Goal: Task Accomplishment & Management: Manage account settings

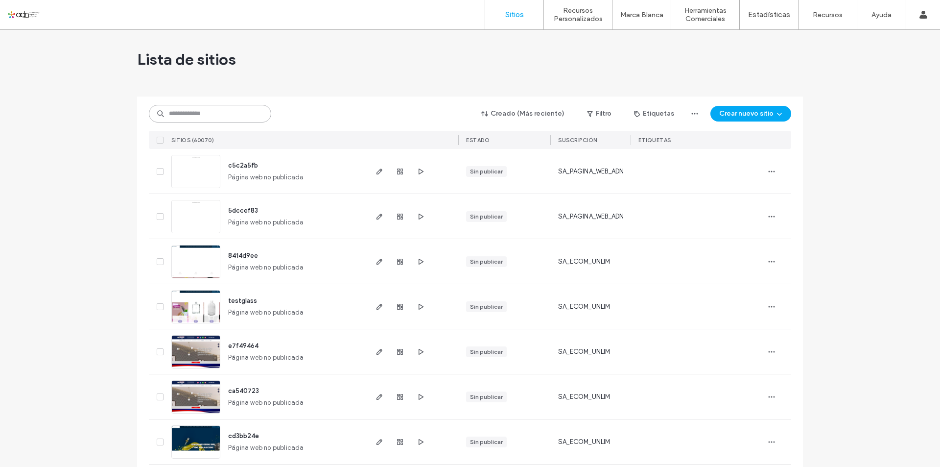
click at [185, 118] on input at bounding box center [210, 114] width 122 height 18
paste input "*********"
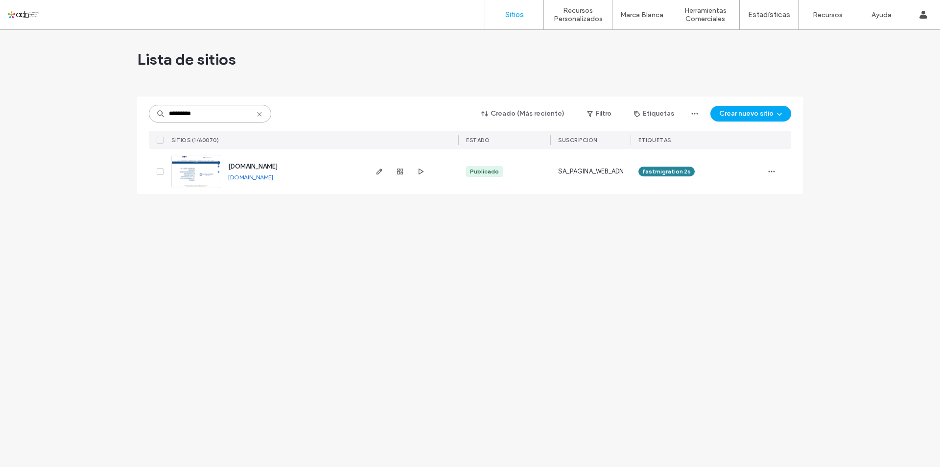
type input "*********"
click at [191, 172] on img at bounding box center [196, 188] width 48 height 67
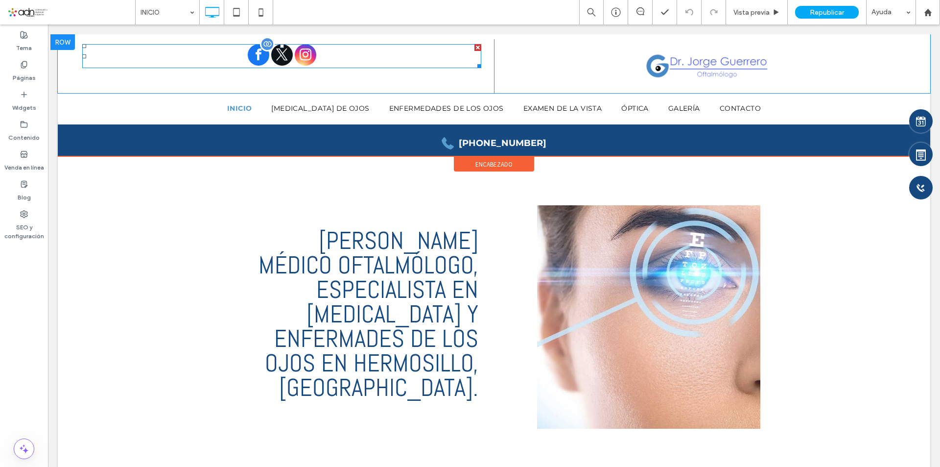
click at [308, 54] on span "instagram" at bounding box center [306, 55] width 22 height 22
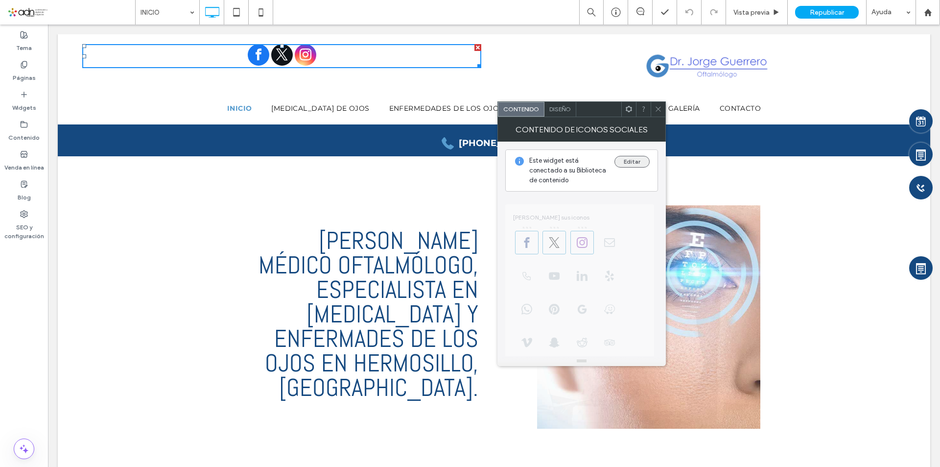
click at [628, 159] on button "Editar" at bounding box center [632, 162] width 35 height 12
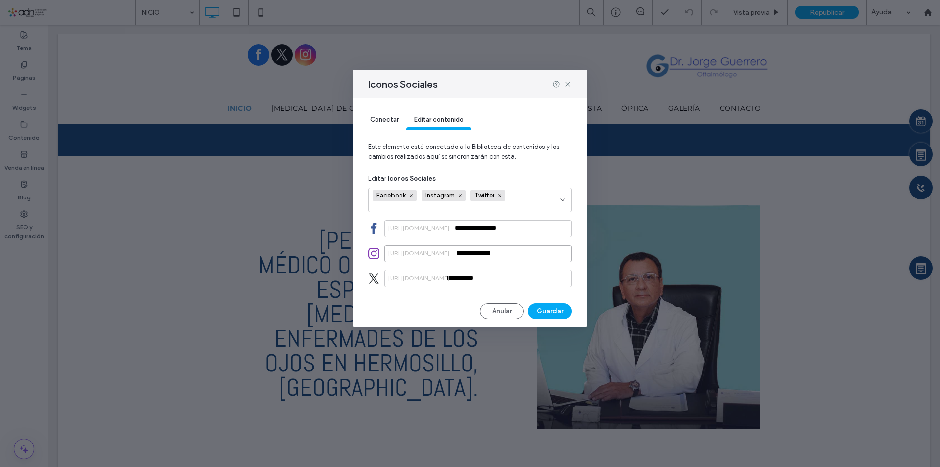
click at [474, 256] on input "**********" at bounding box center [478, 253] width 188 height 17
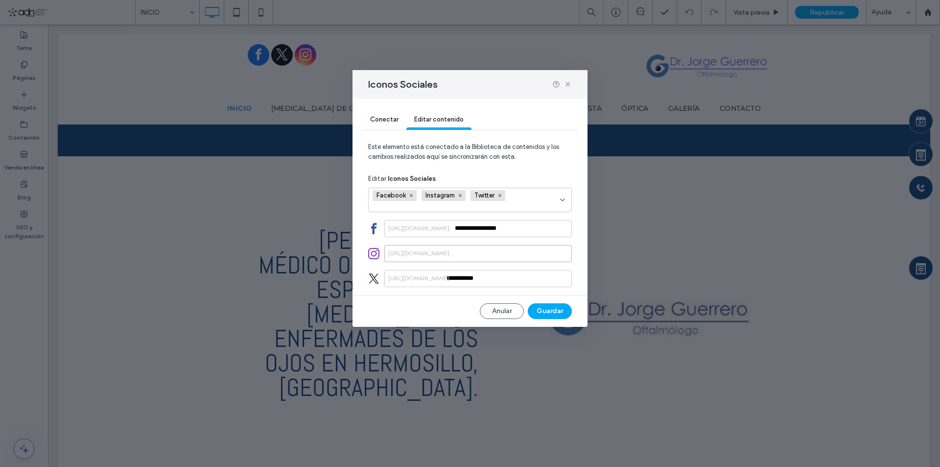
paste input "**********"
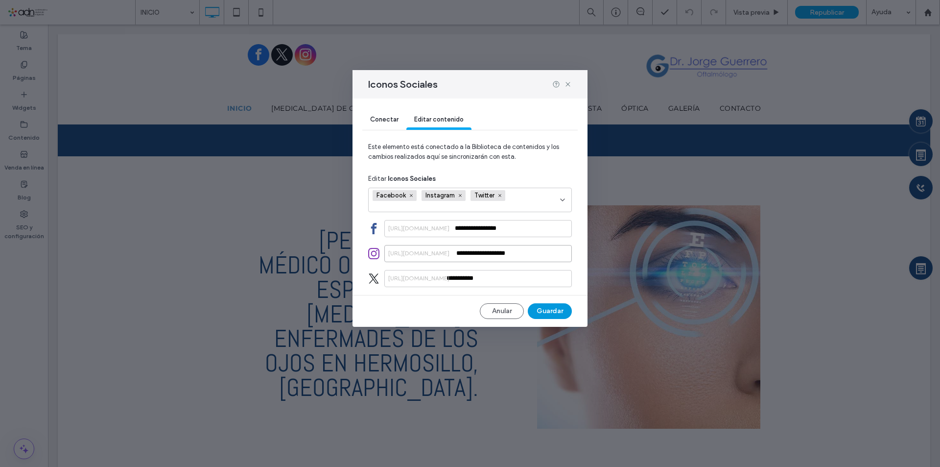
type input "**********"
click at [551, 309] on button "Guardar" at bounding box center [550, 311] width 44 height 16
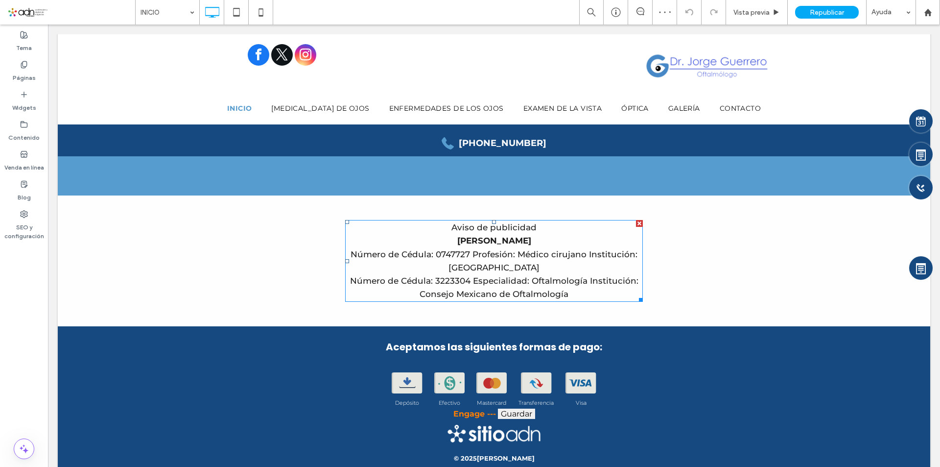
scroll to position [1586, 0]
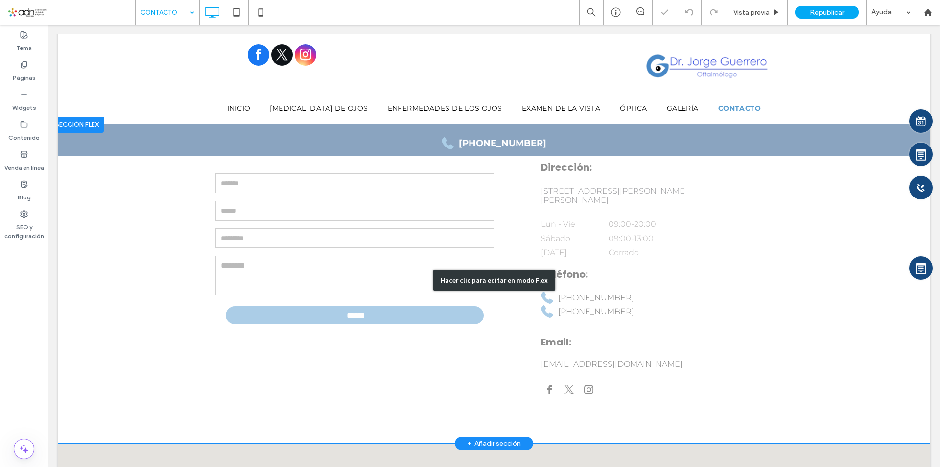
scroll to position [294, 0]
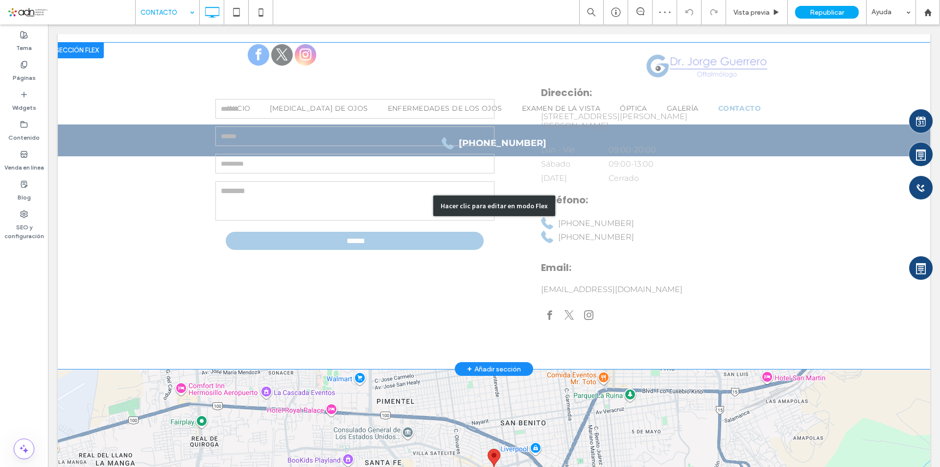
click at [585, 311] on div "Hacer clic para editar en modo Flex" at bounding box center [494, 206] width 873 height 327
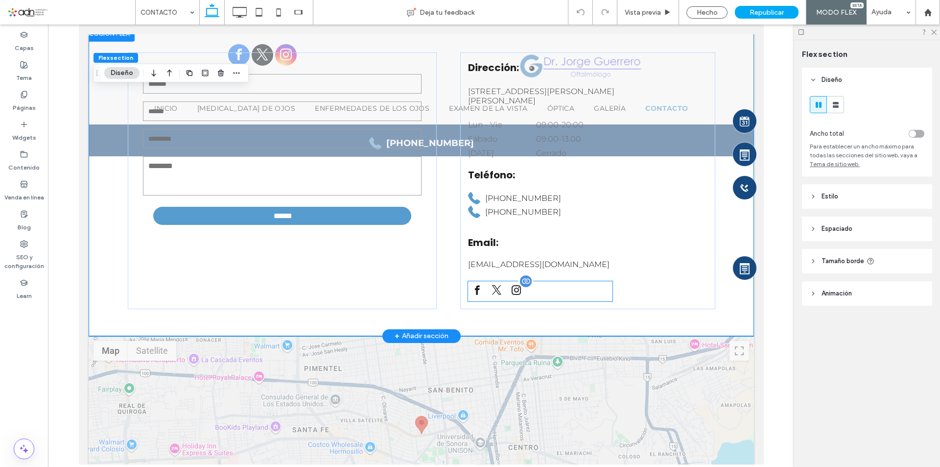
click at [513, 289] on span "instagram" at bounding box center [516, 290] width 18 height 18
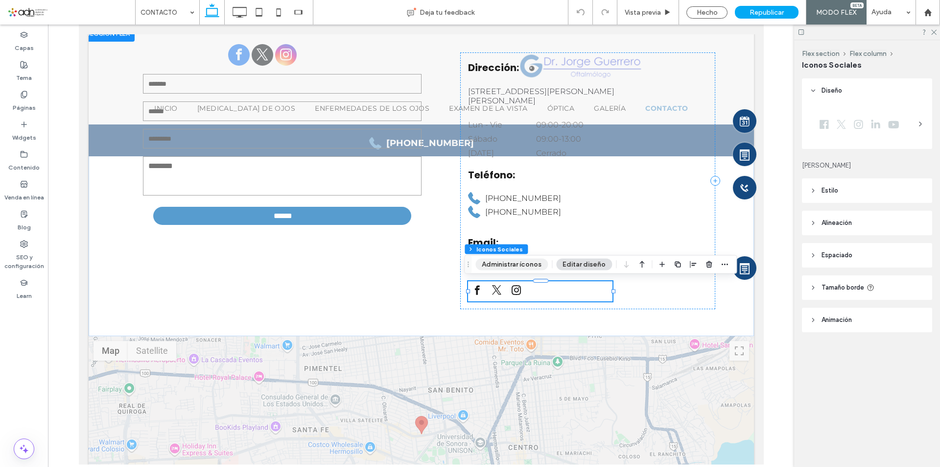
click at [523, 267] on button "Administrar íconos" at bounding box center [511, 265] width 72 height 12
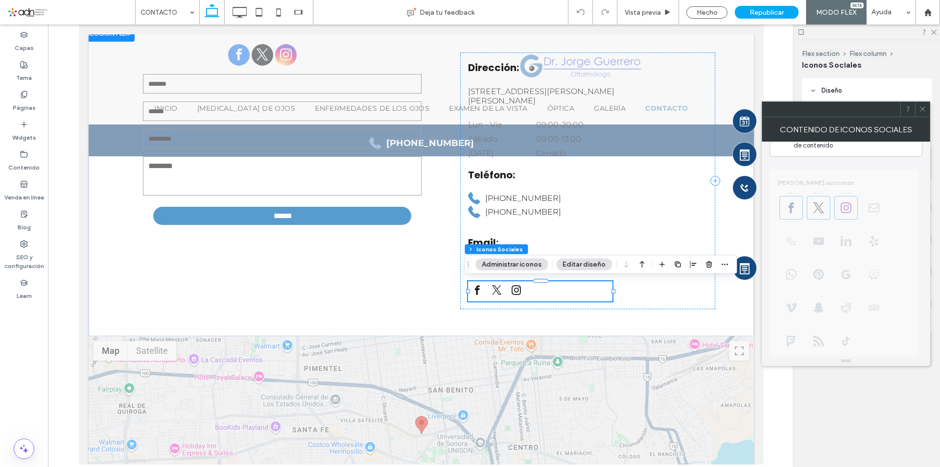
scroll to position [0, 0]
click at [900, 161] on button "Editar" at bounding box center [896, 162] width 35 height 12
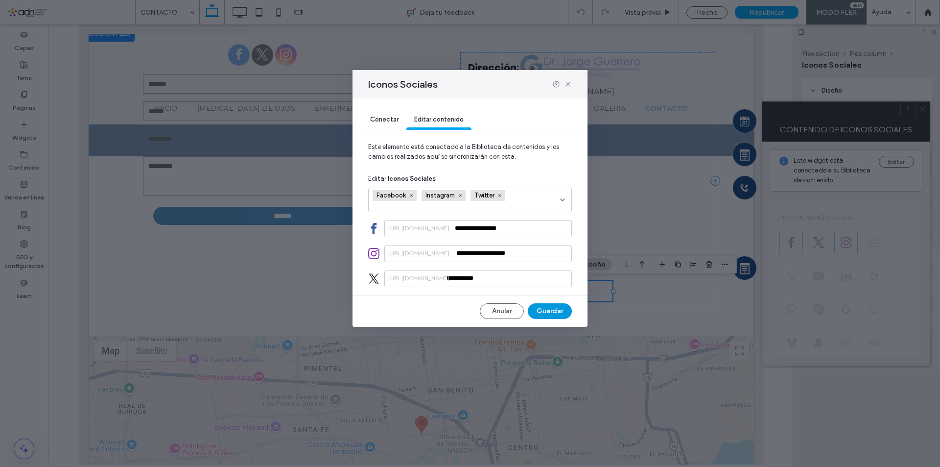
click at [560, 313] on button "Guardar" at bounding box center [550, 311] width 44 height 16
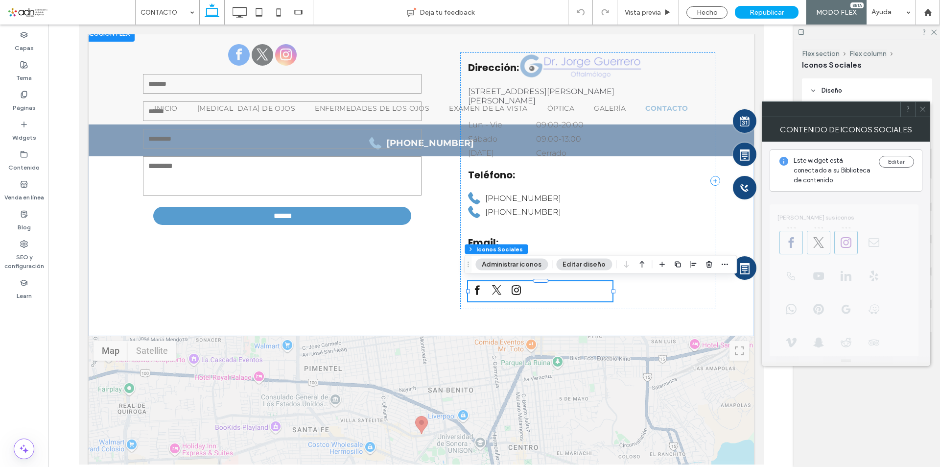
click at [924, 114] on span at bounding box center [922, 109] width 7 height 15
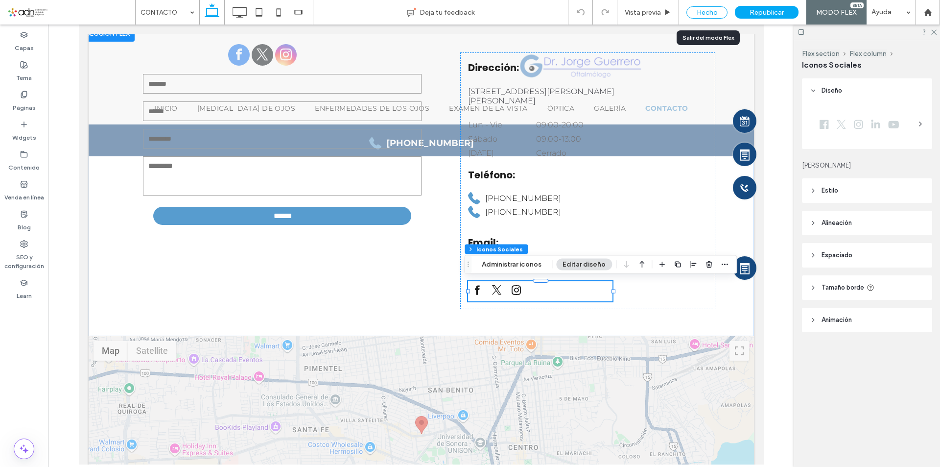
drag, startPoint x: 701, startPoint y: 9, endPoint x: 483, endPoint y: 56, distance: 222.6
click at [701, 9] on div "Hecho" at bounding box center [707, 12] width 41 height 12
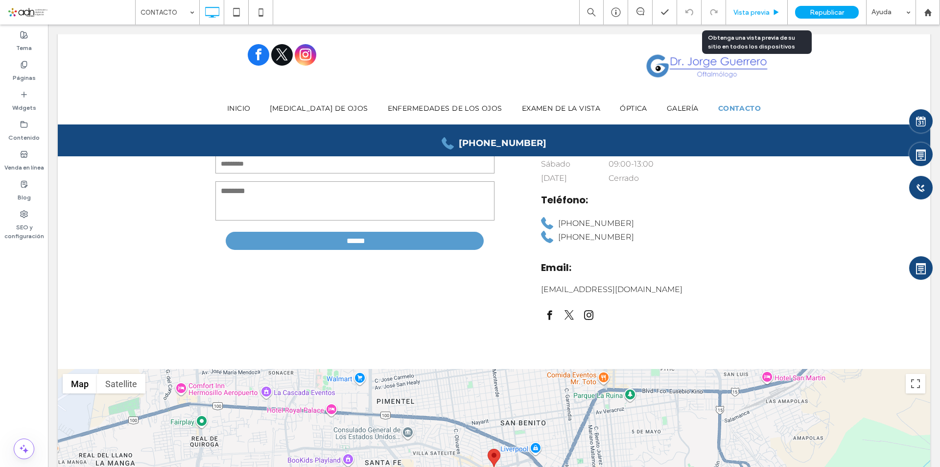
click at [750, 12] on span "Vista previa" at bounding box center [752, 12] width 36 height 8
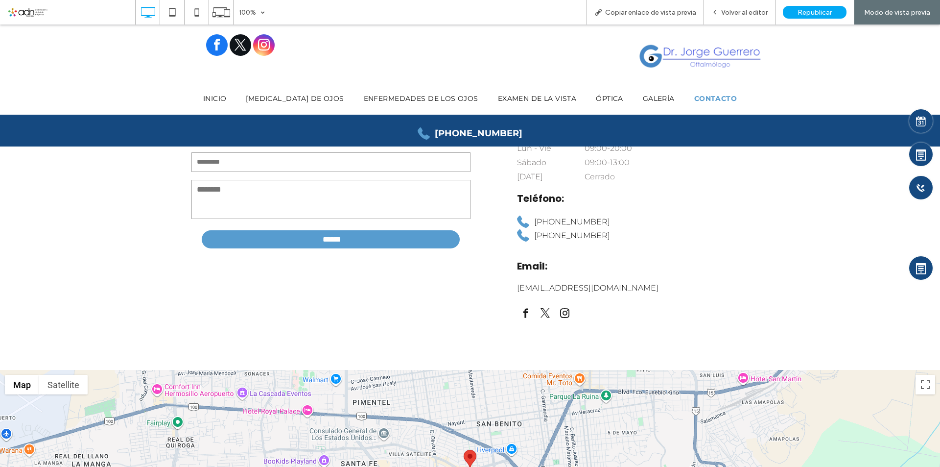
click at [266, 46] on span "instagram" at bounding box center [264, 45] width 22 height 22
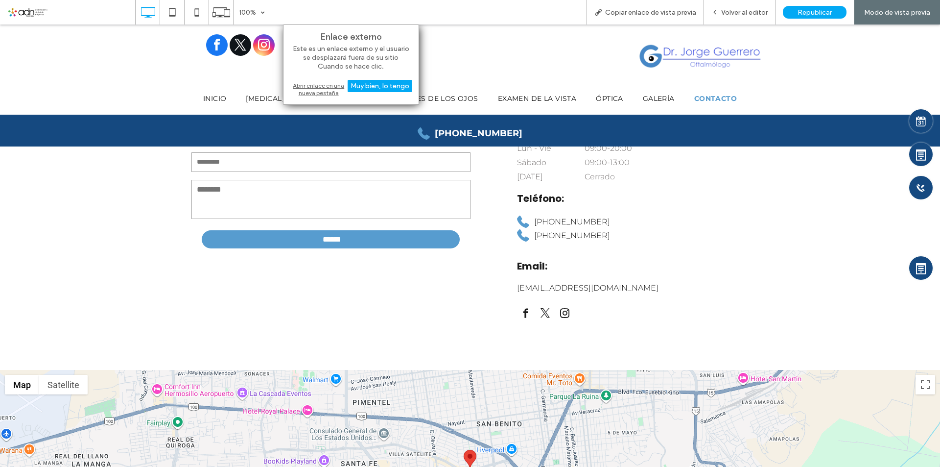
click at [314, 91] on div "Abrir enlace en una nueva pestaña" at bounding box center [351, 89] width 122 height 18
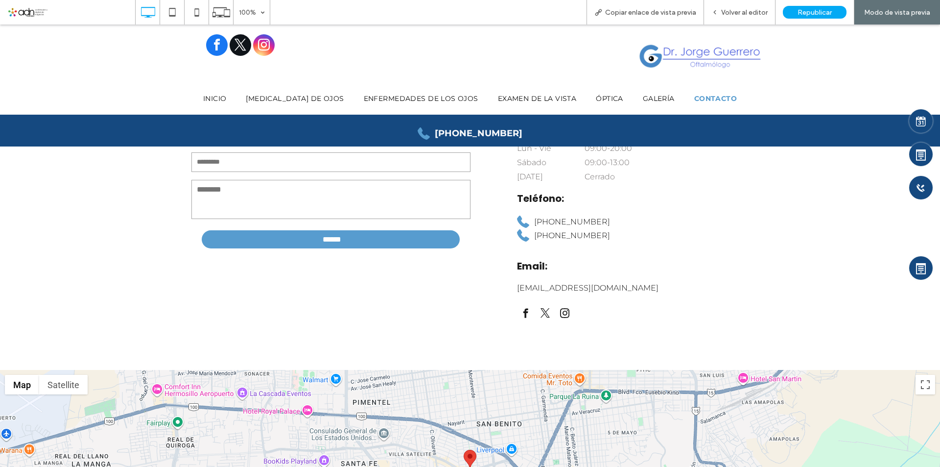
click at [561, 313] on span "instagram" at bounding box center [565, 314] width 18 height 18
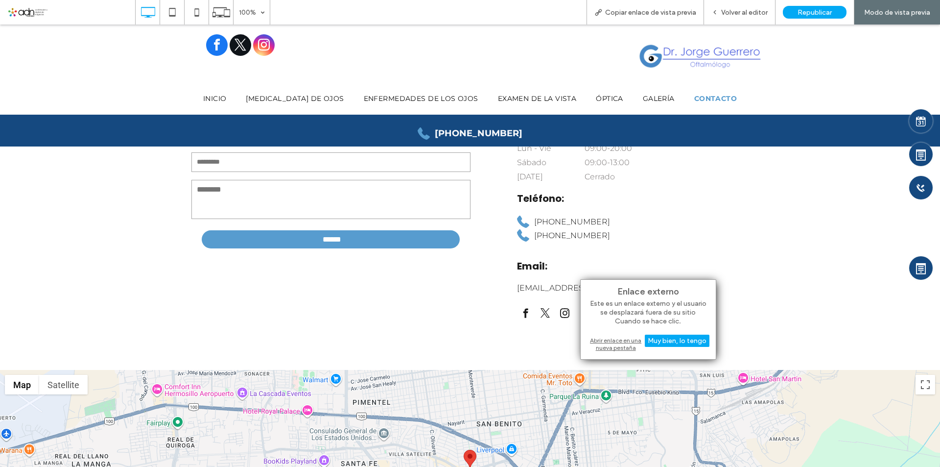
click at [614, 345] on div "Abrir enlace en una nueva pestaña" at bounding box center [648, 344] width 122 height 18
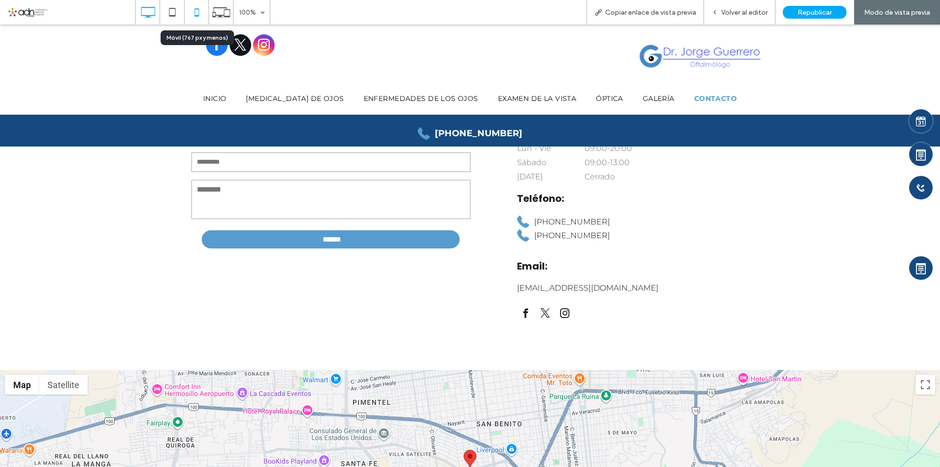
click at [196, 15] on use at bounding box center [196, 12] width 4 height 8
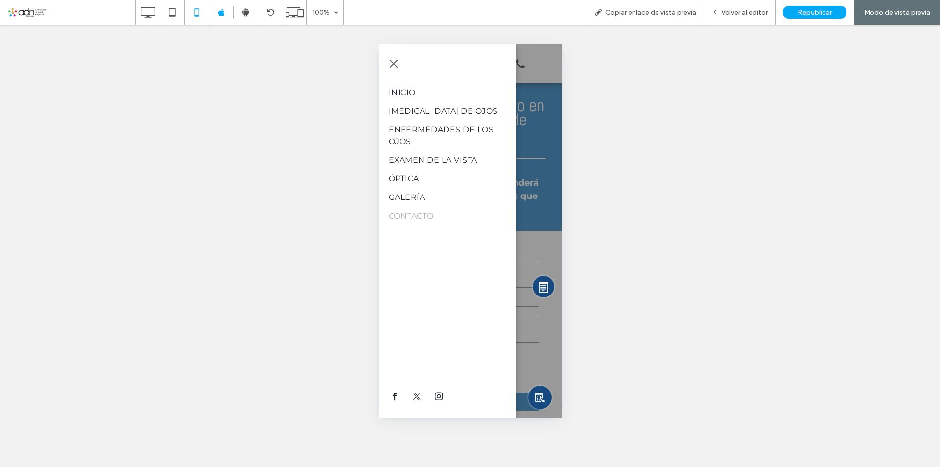
click at [437, 397] on span "instagram" at bounding box center [438, 396] width 12 height 12
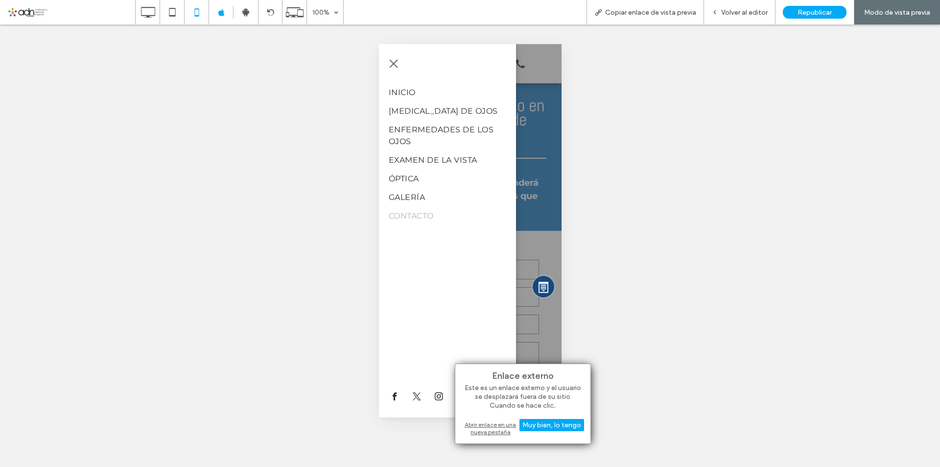
click at [494, 427] on div "Abrir enlace en una nueva pestaña" at bounding box center [523, 428] width 122 height 18
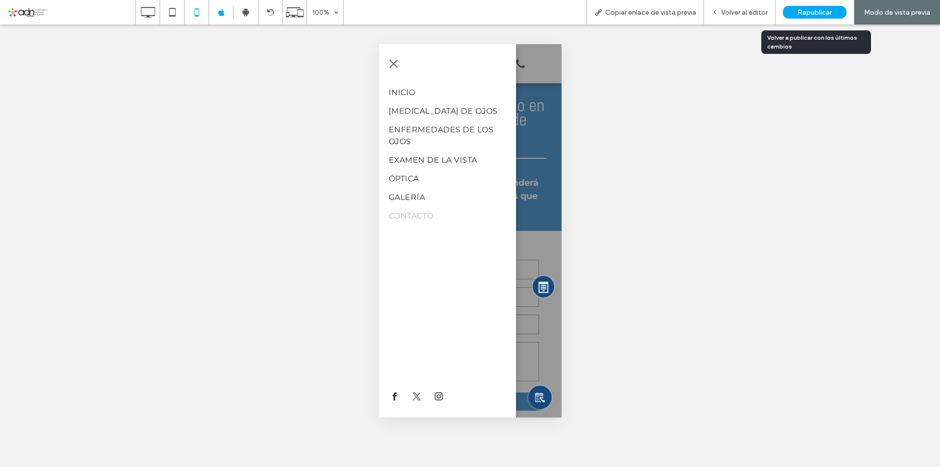
click at [813, 12] on span "Republicar" at bounding box center [815, 12] width 34 height 8
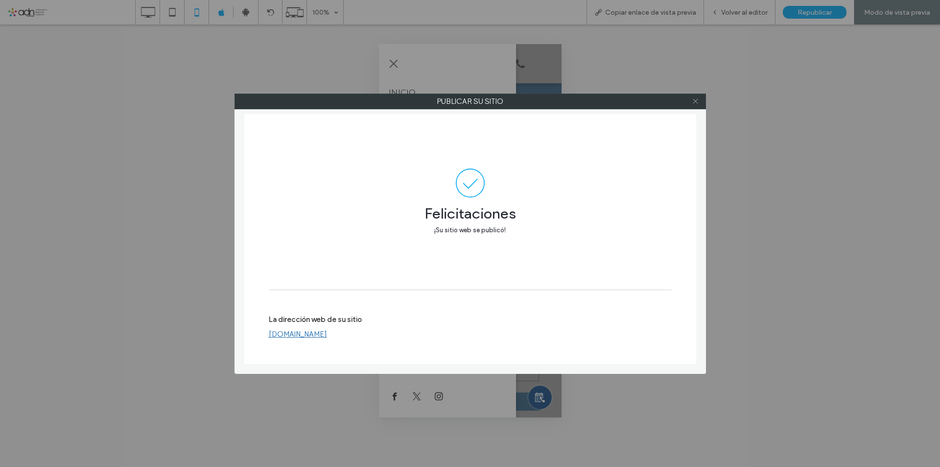
click at [695, 103] on icon at bounding box center [695, 100] width 7 height 7
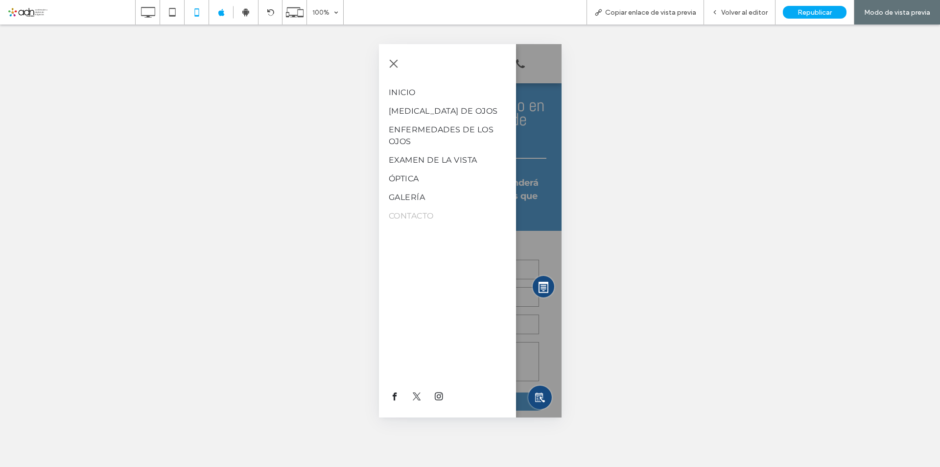
click at [389, 61] on button "menu" at bounding box center [393, 64] width 20 height 20
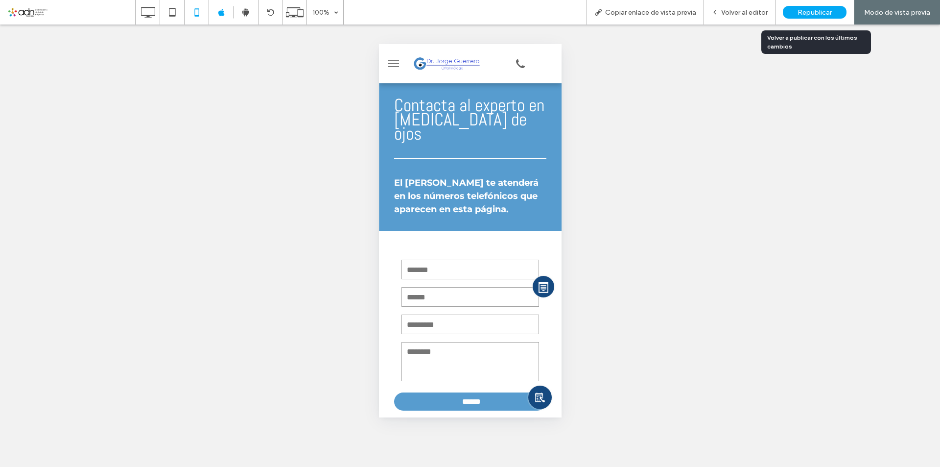
click at [821, 10] on span "Republicar" at bounding box center [815, 12] width 34 height 8
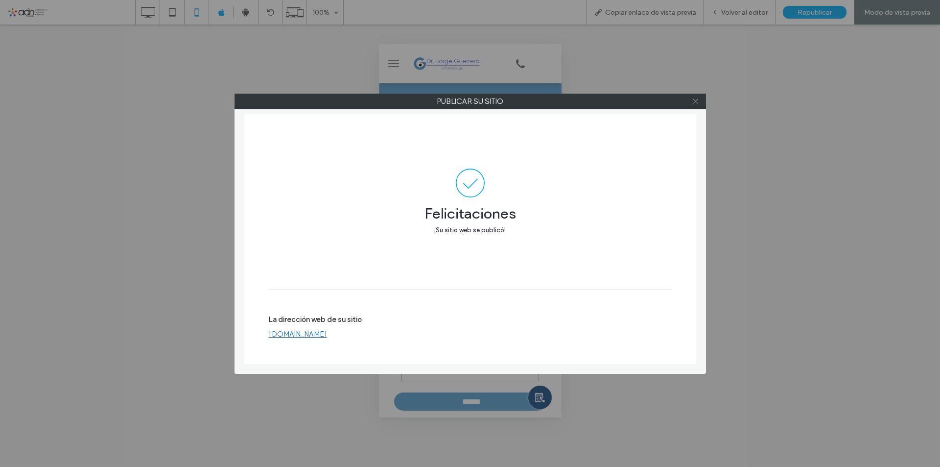
click at [697, 102] on icon at bounding box center [695, 100] width 7 height 7
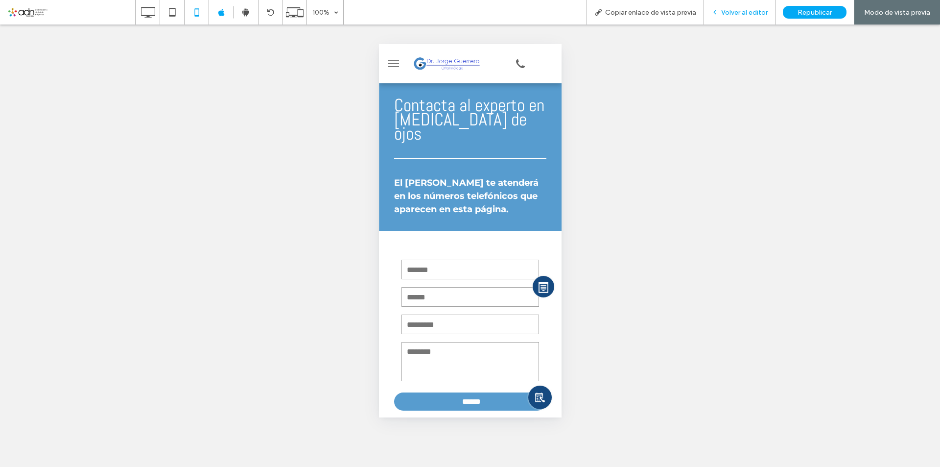
click at [747, 12] on span "Volver al editor" at bounding box center [744, 12] width 47 height 8
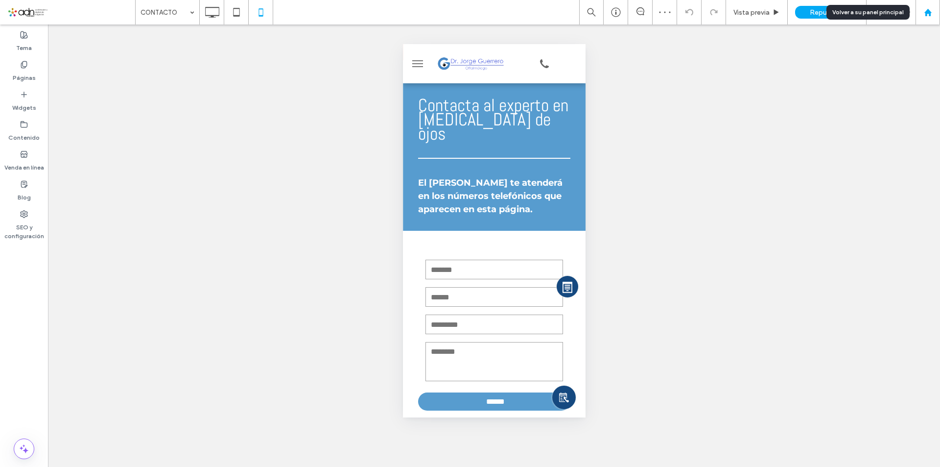
click at [931, 15] on icon at bounding box center [928, 12] width 8 height 8
